Goal: Information Seeking & Learning: Learn about a topic

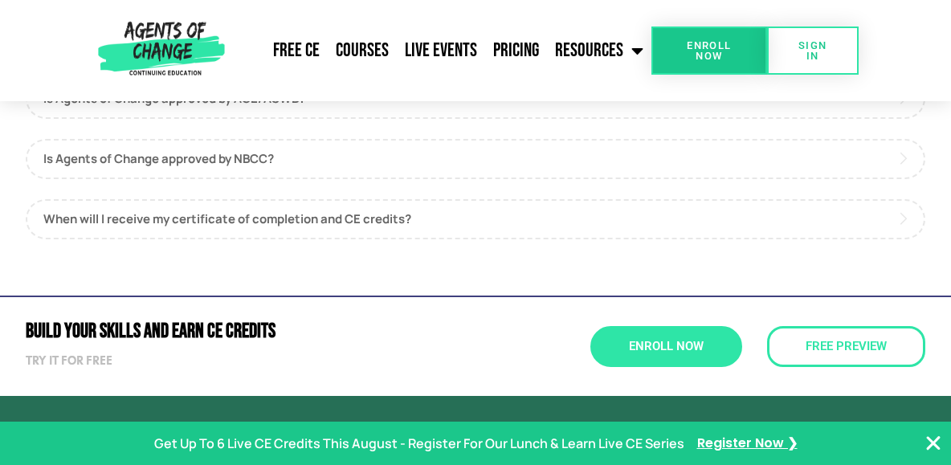
scroll to position [1179, 0]
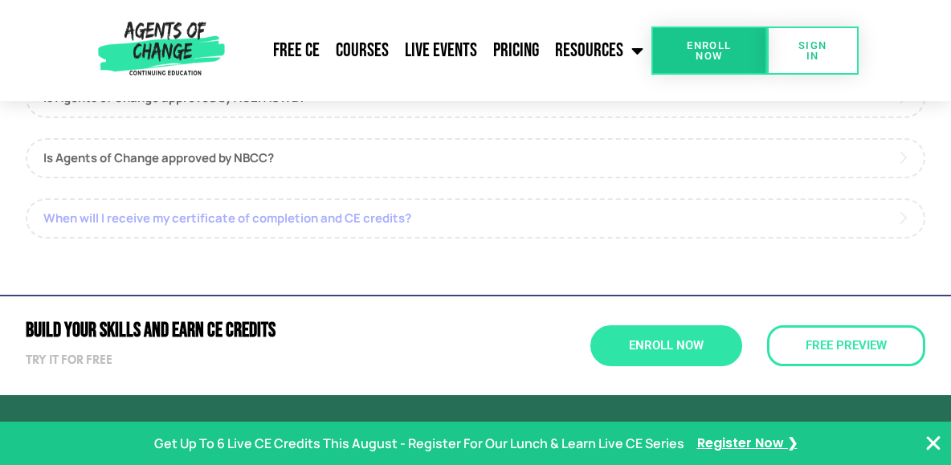
click at [349, 222] on link "When will I receive my certificate of completion and CE credits?" at bounding box center [476, 218] width 900 height 40
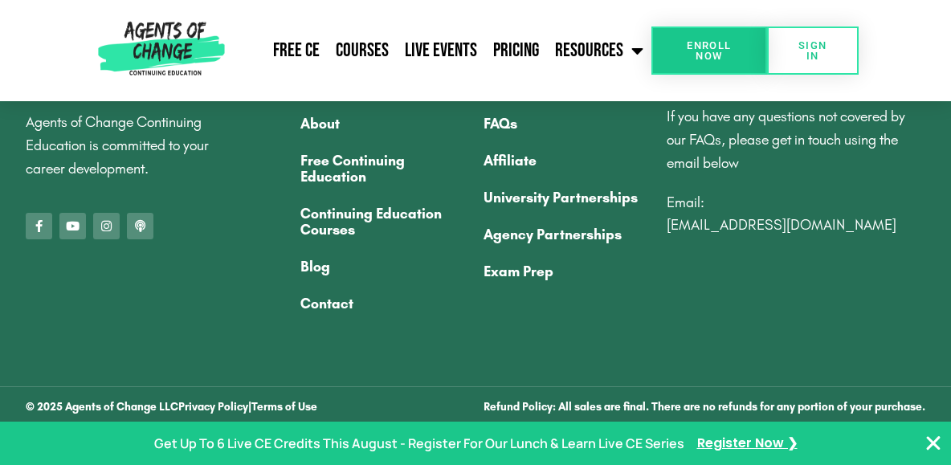
scroll to position [1663, 0]
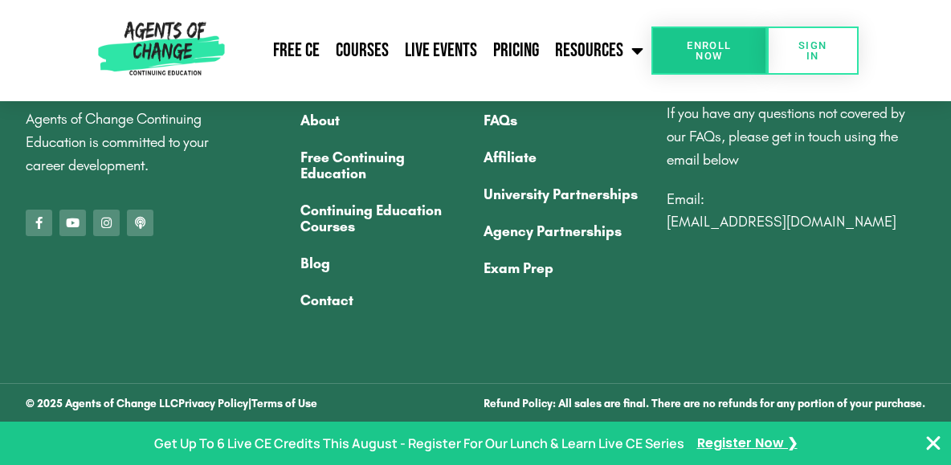
click at [401, 210] on link "Continuing Education Courses" at bounding box center [383, 218] width 167 height 53
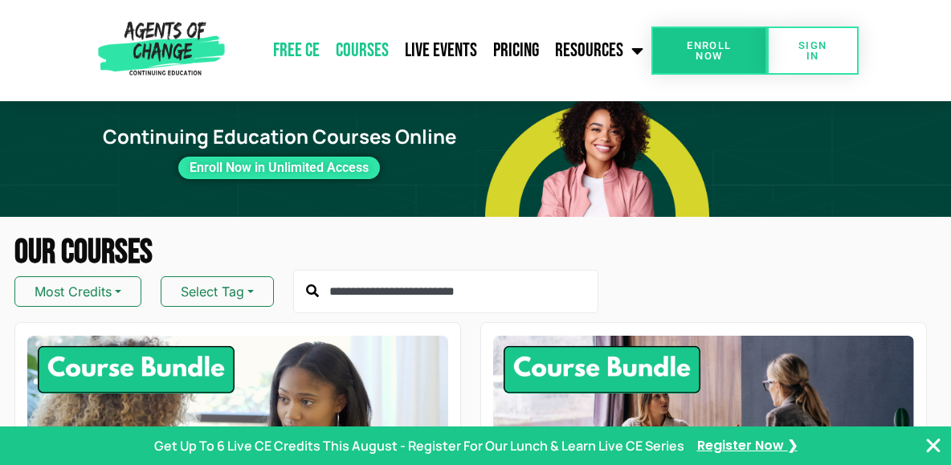
click at [297, 49] on link "Free CE" at bounding box center [296, 51] width 63 height 40
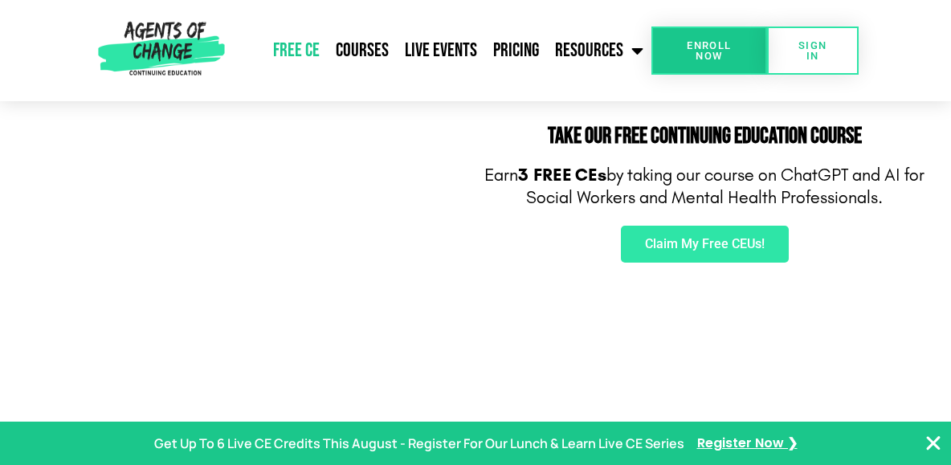
scroll to position [300, 0]
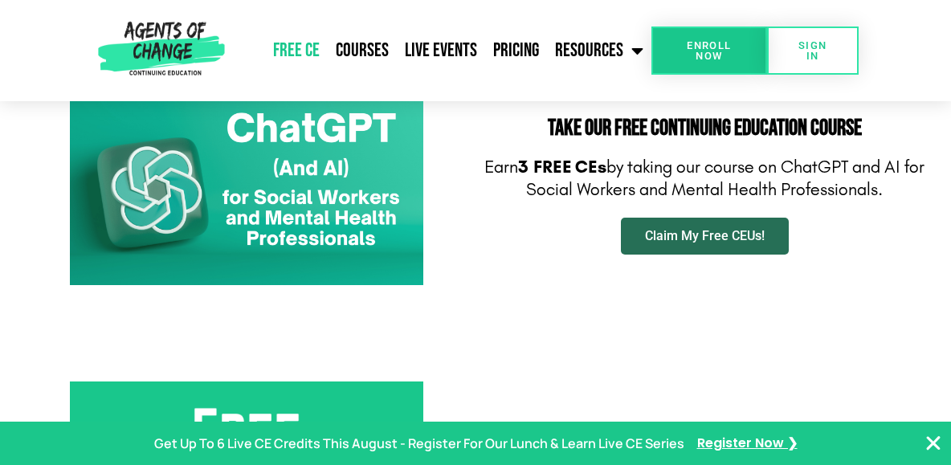
click at [717, 234] on span "Claim My Free CEUs!" at bounding box center [705, 236] width 120 height 13
